Goal: Information Seeking & Learning: Learn about a topic

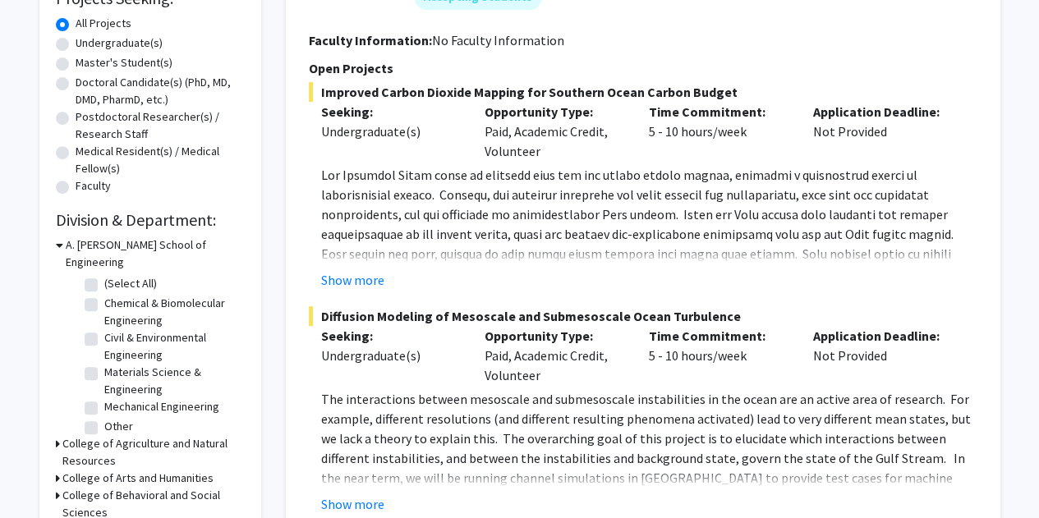
scroll to position [7, 0]
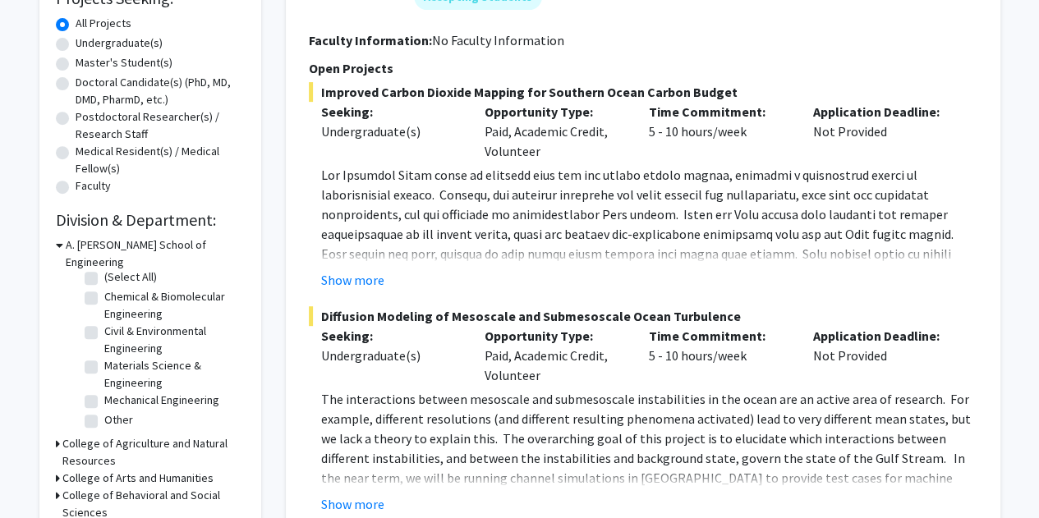
click at [94, 436] on h3 "College of Agriculture and Natural Resources" at bounding box center [153, 452] width 182 height 34
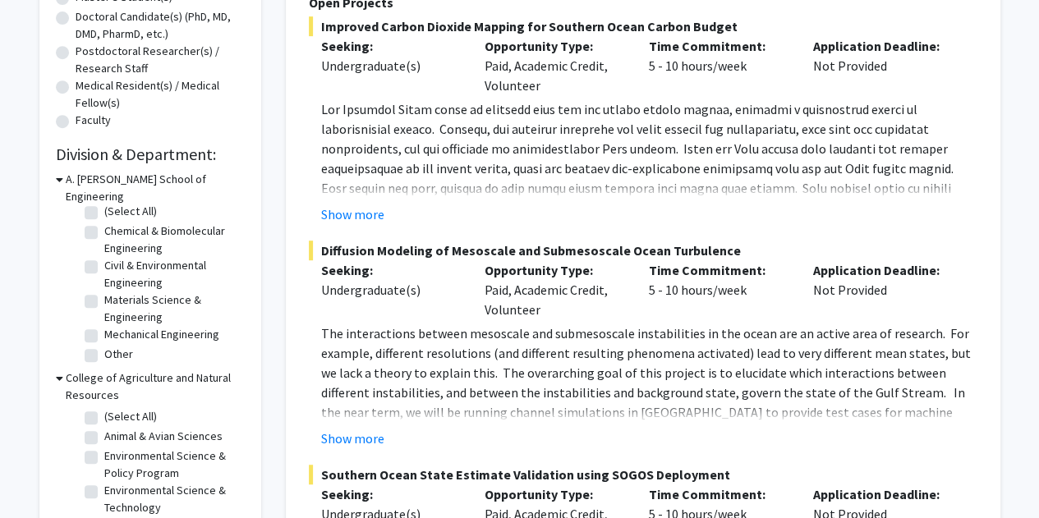
scroll to position [389, 0]
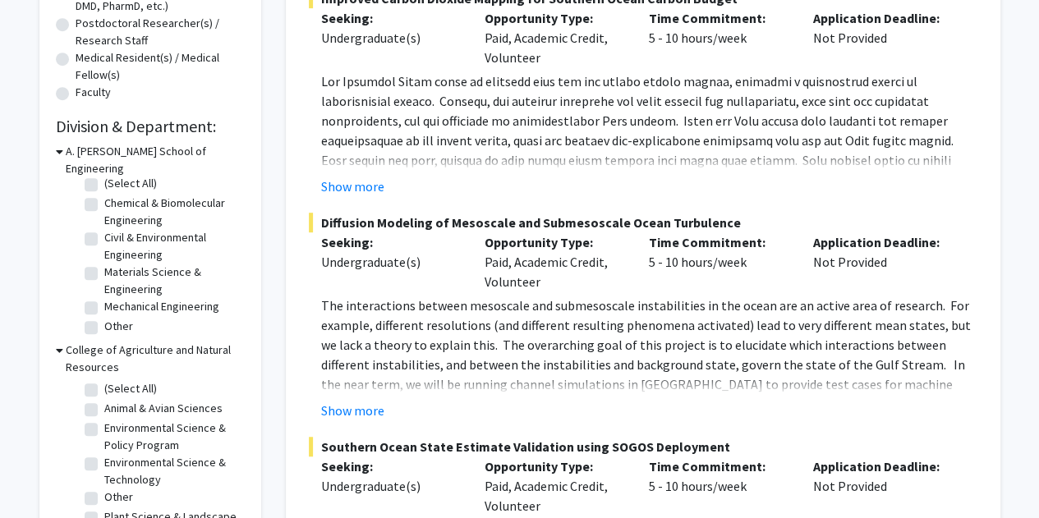
click at [104, 380] on label "(Select All)" at bounding box center [130, 388] width 53 height 17
click at [104, 380] on input "(Select All)" at bounding box center [109, 385] width 11 height 11
checkbox input "true"
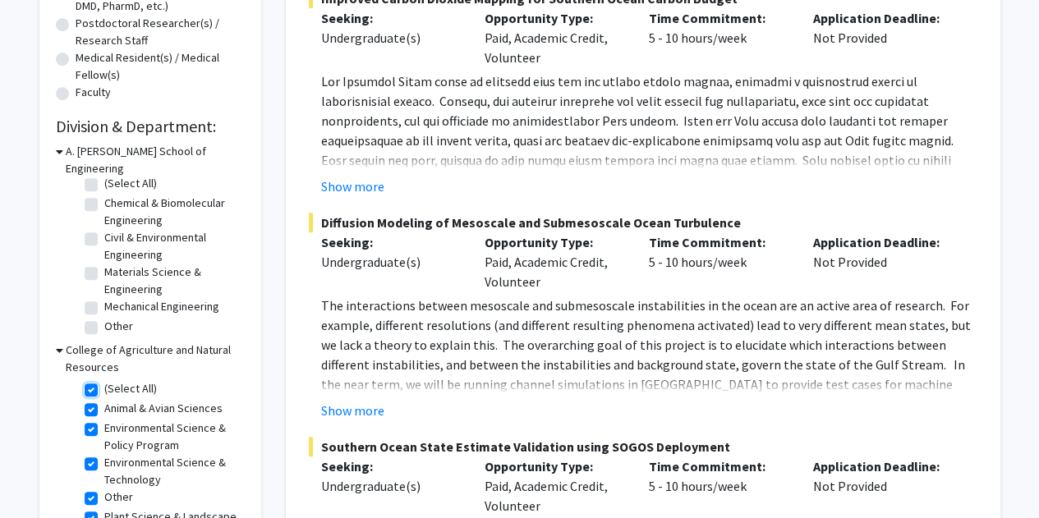
checkbox input "true"
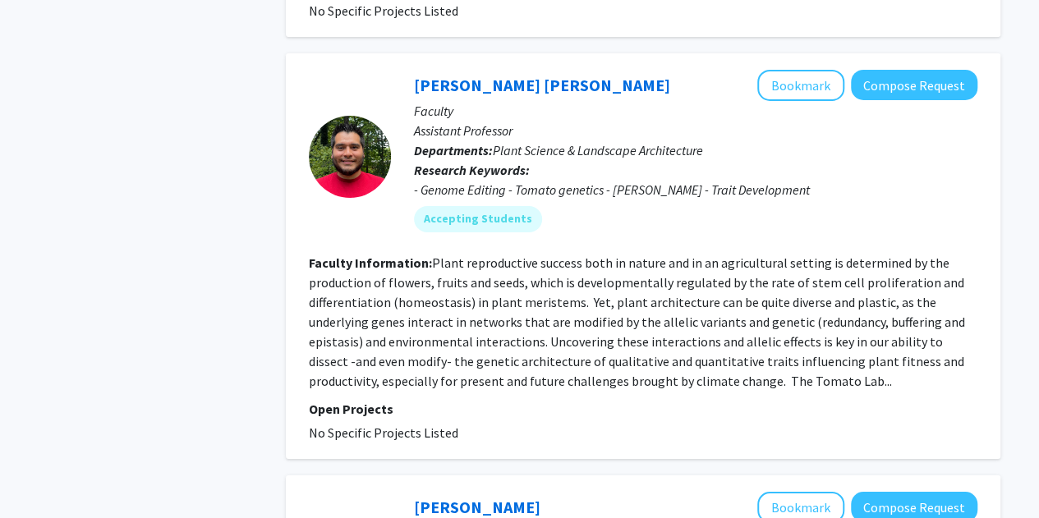
scroll to position [2978, 0]
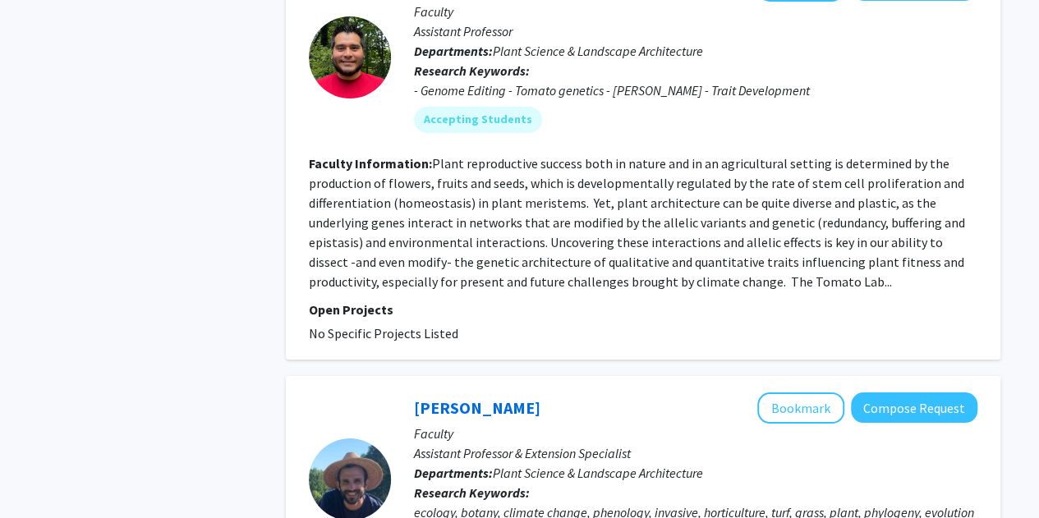
click at [603, 170] on fg-read-more "Plant reproductive success both in nature and in an agricultural setting is det…" at bounding box center [637, 222] width 656 height 135
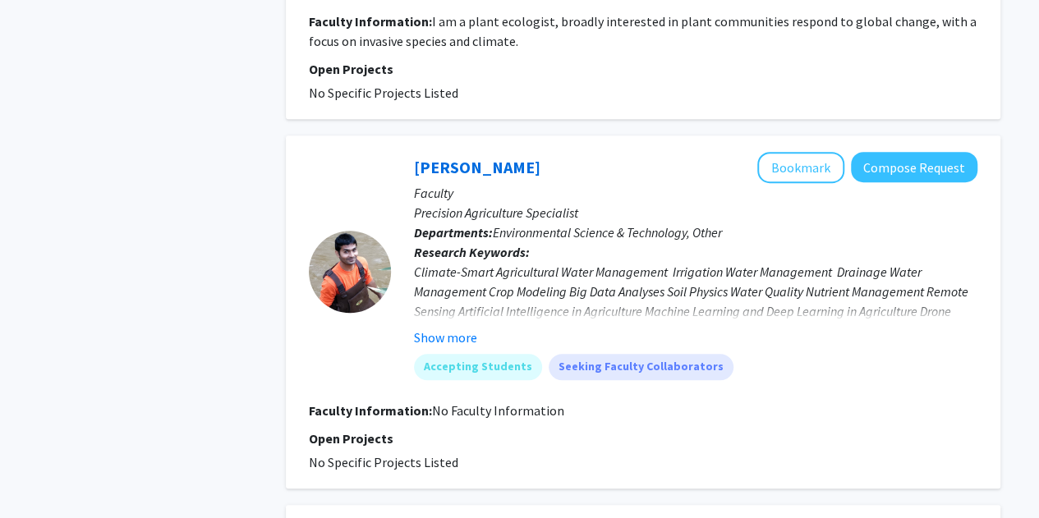
scroll to position [3544, 0]
